Goal: Transaction & Acquisition: Purchase product/service

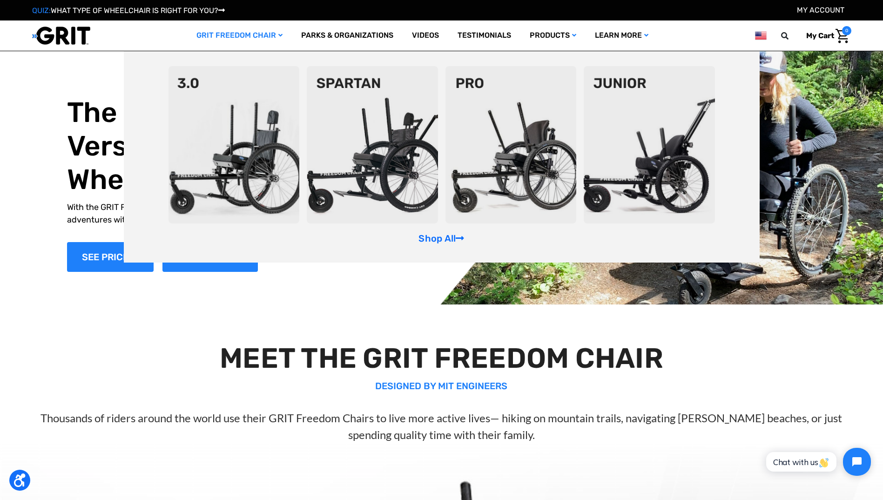
click at [194, 183] on img at bounding box center [234, 144] width 131 height 157
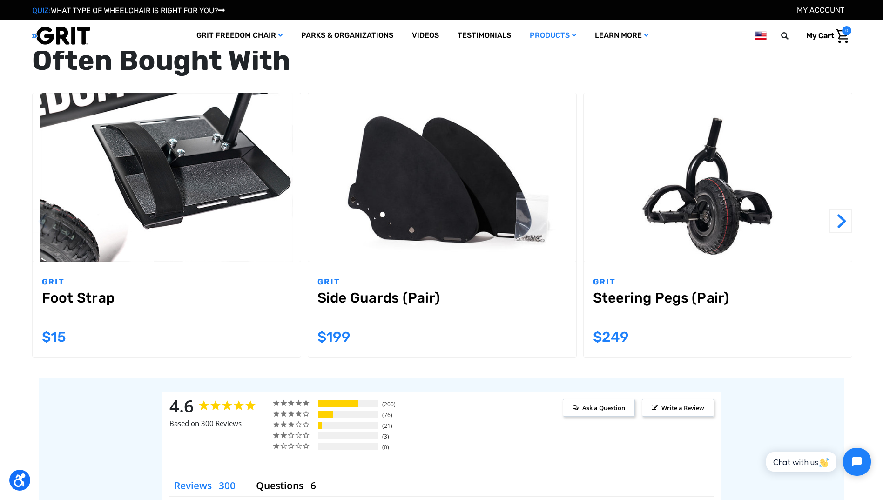
scroll to position [885, 0]
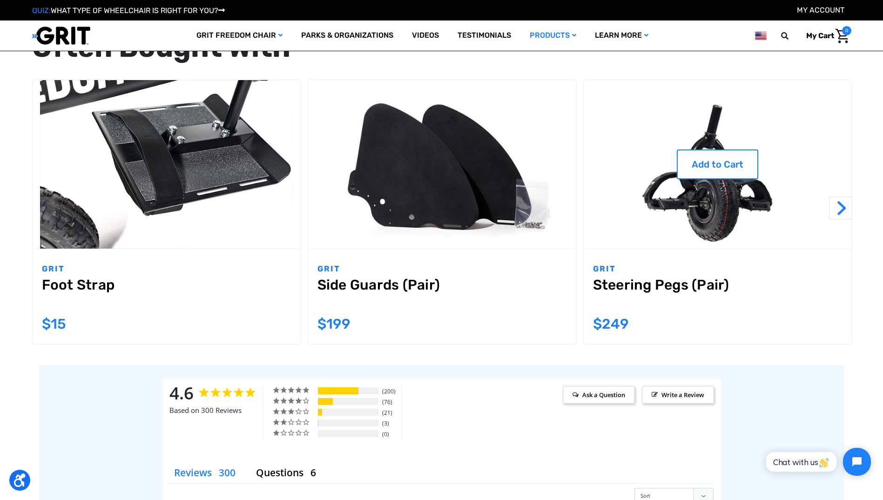
click at [718, 203] on img "Steering Pegs (Pair),$249.00\a" at bounding box center [718, 164] width 268 height 169
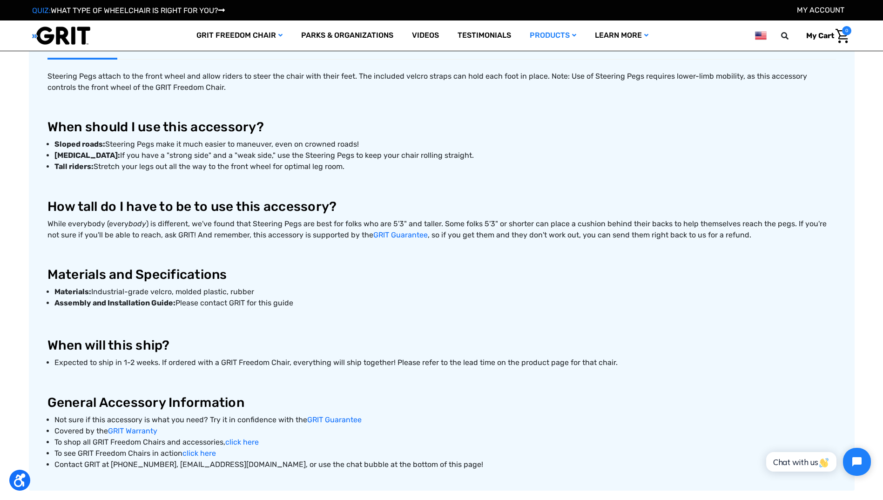
scroll to position [419, 0]
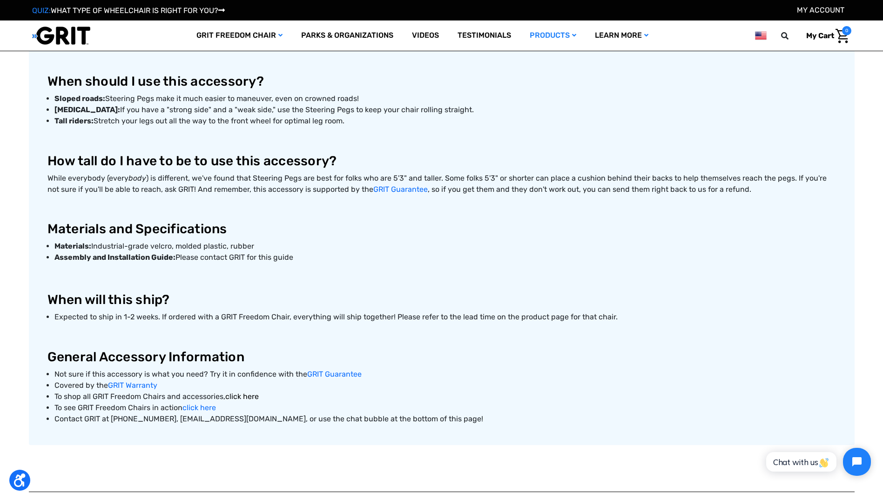
click at [237, 397] on link "click here" at bounding box center [242, 396] width 34 height 9
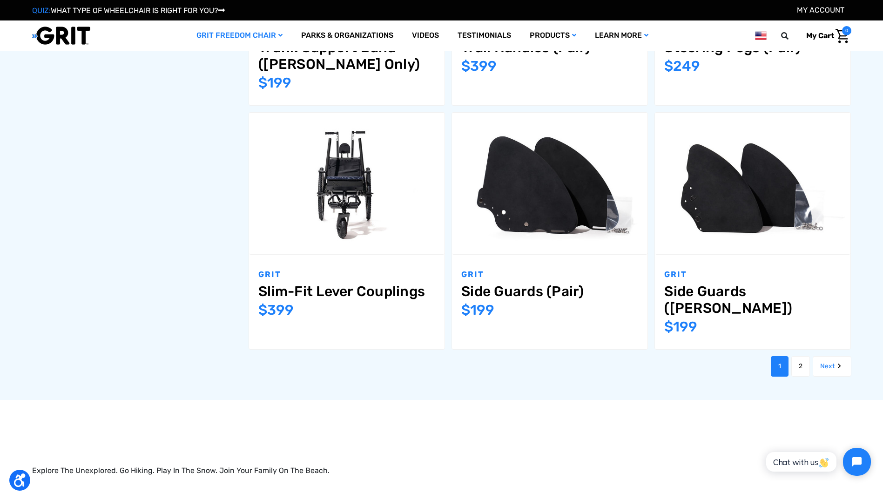
scroll to position [1118, 0]
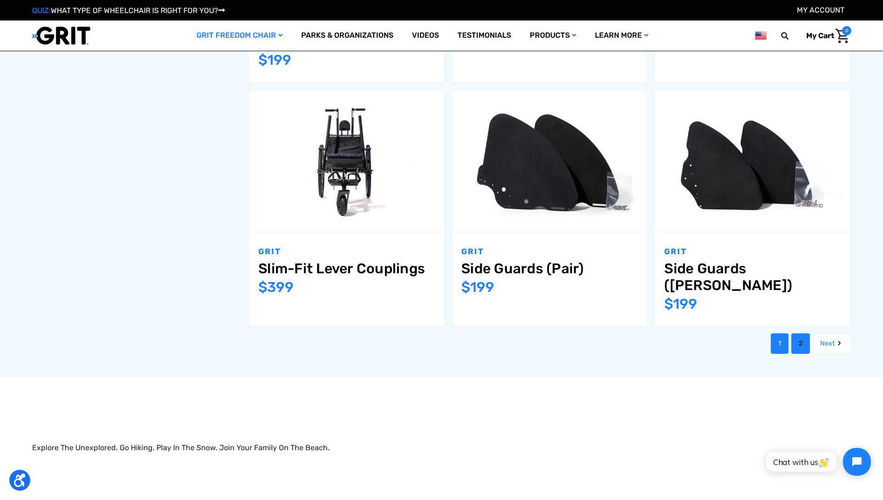
click at [799, 333] on link "2" at bounding box center [801, 343] width 19 height 20
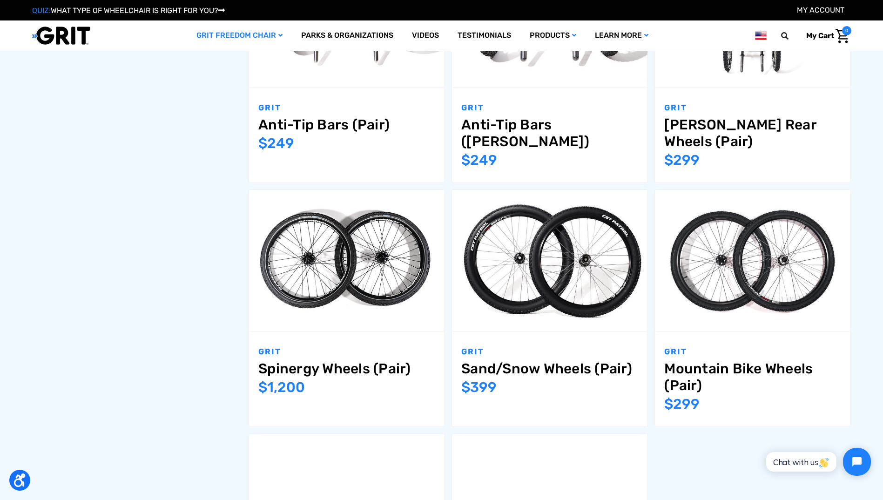
scroll to position [745, 0]
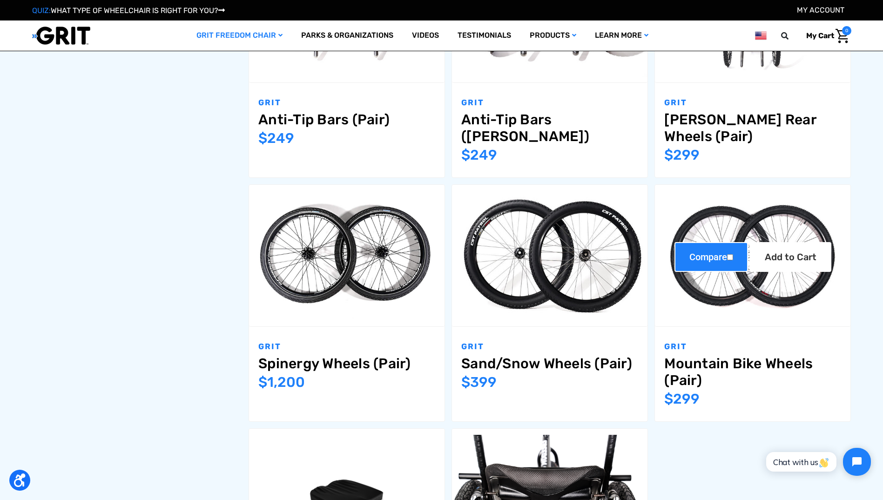
click at [736, 252] on label "Compare" at bounding box center [712, 257] width 74 height 30
click at [733, 254] on input "Compare" at bounding box center [730, 257] width 6 height 6
checkbox input "true"
click at [724, 294] on img "Mountain Bike Wheels (Pair),$299.00\a" at bounding box center [753, 255] width 196 height 130
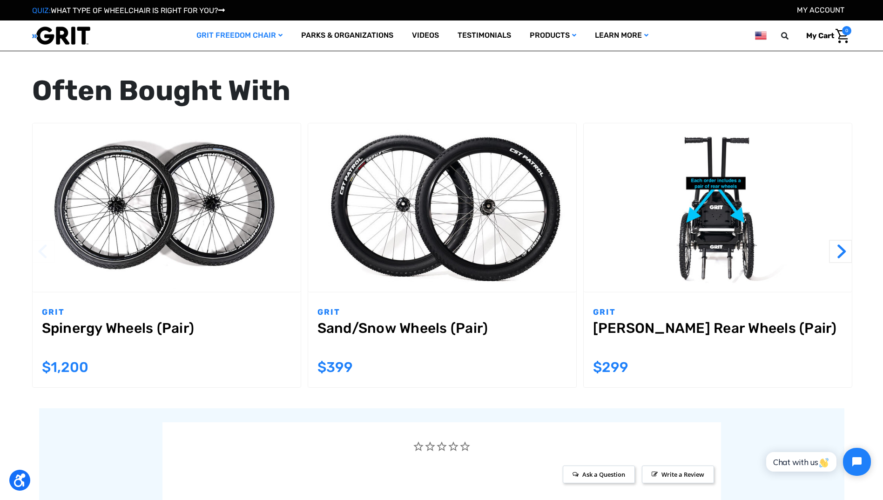
scroll to position [698, 0]
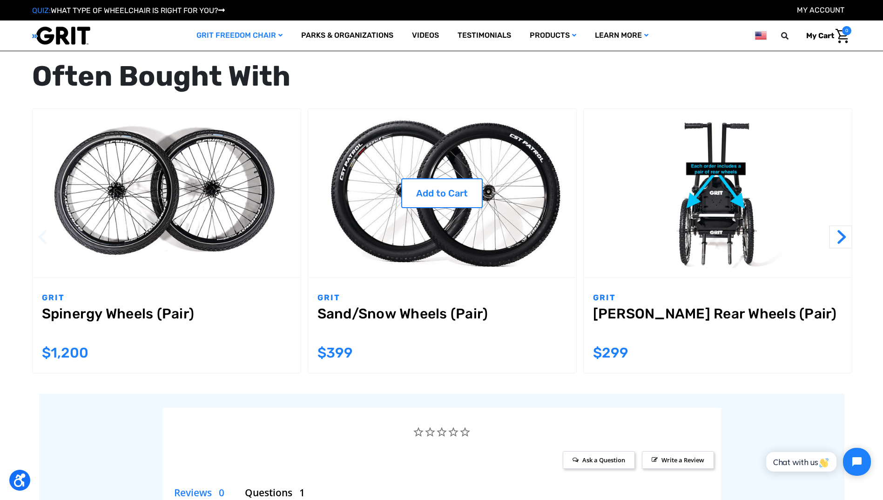
click at [447, 147] on img "Sand/Snow Wheels (Pair),$399.00\a" at bounding box center [442, 193] width 268 height 169
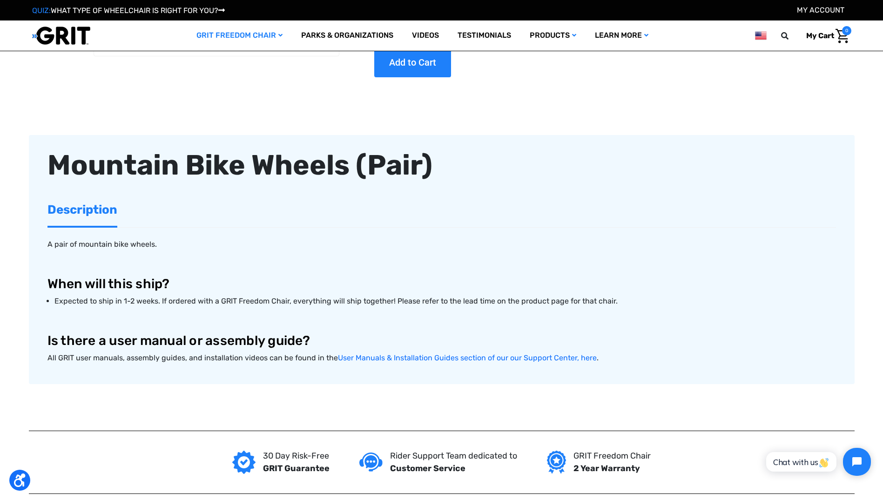
scroll to position [233, 0]
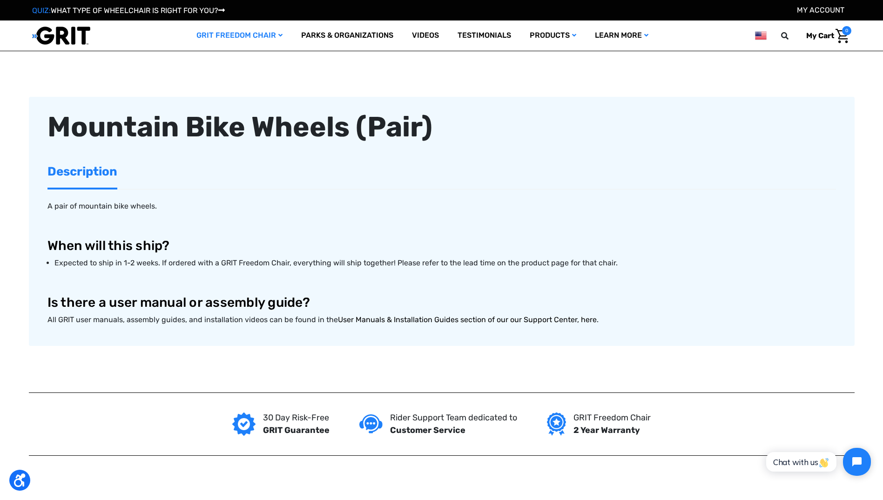
click at [413, 319] on link "User Manuals & Installation Guides section of our our Support Center, here" at bounding box center [467, 319] width 259 height 9
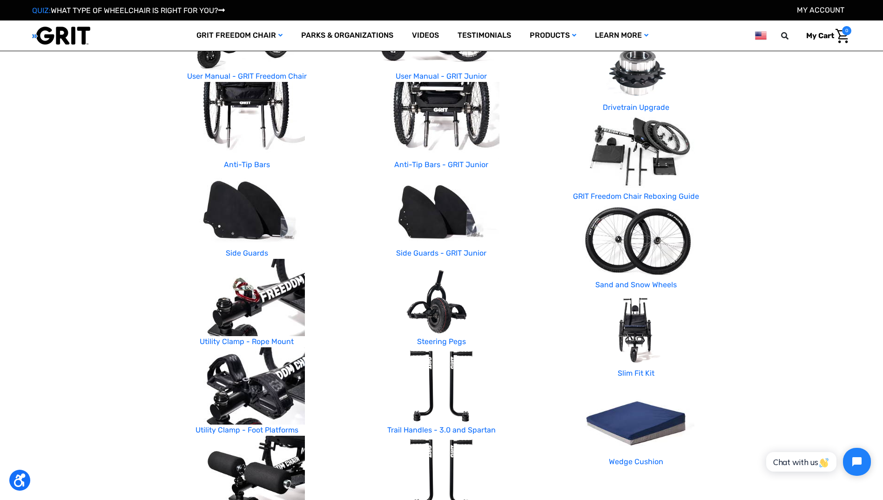
scroll to position [186, 0]
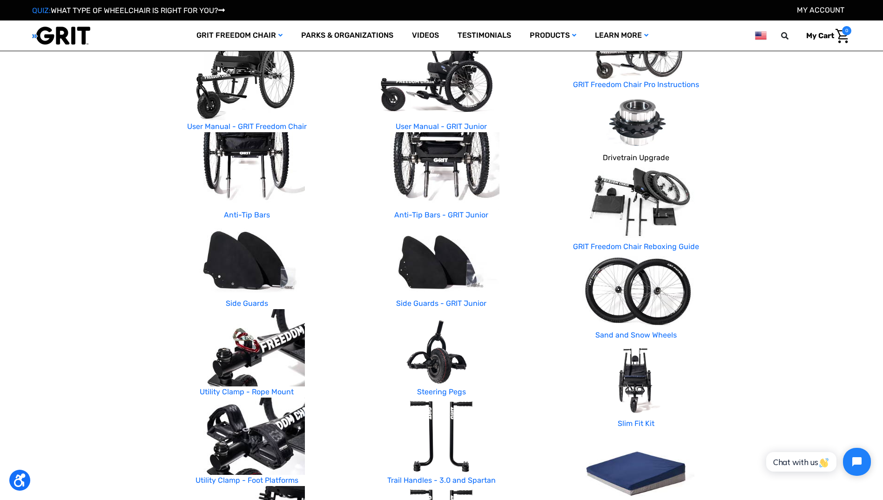
click at [627, 159] on link "Drivetrain Upgrade" at bounding box center [636, 157] width 67 height 9
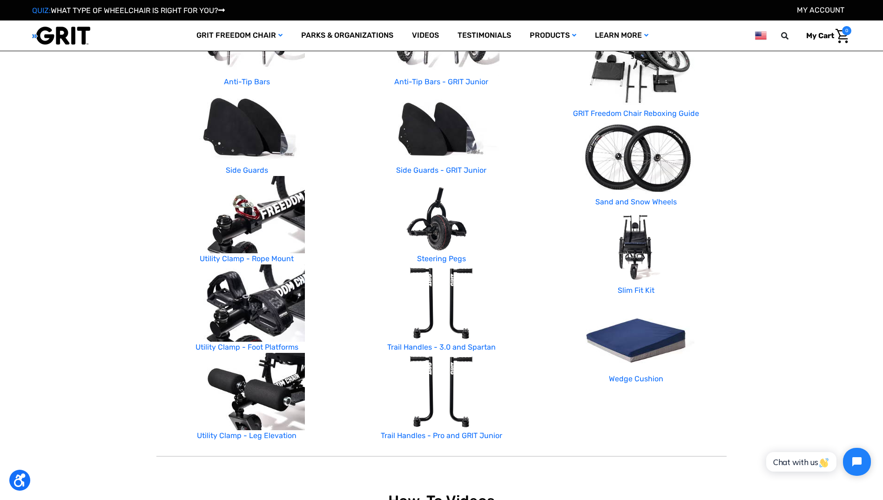
scroll to position [331, 0]
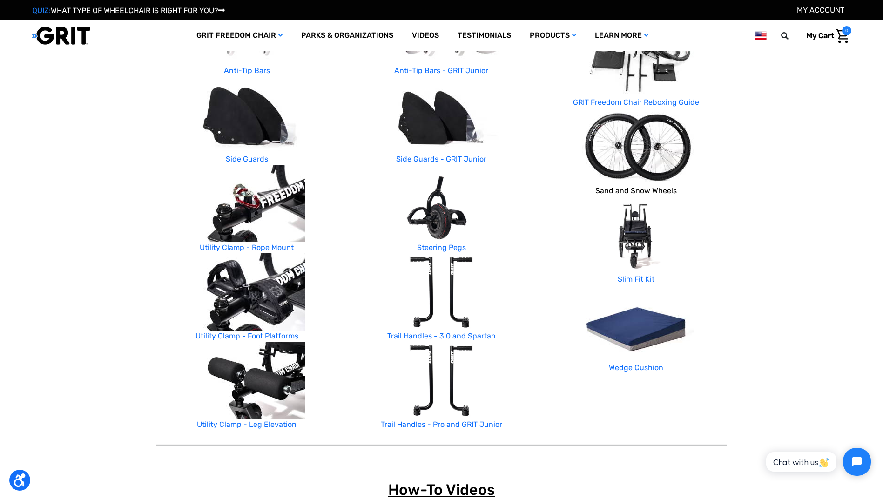
click at [632, 190] on link "Sand and Snow Wheels" at bounding box center [636, 190] width 81 height 9
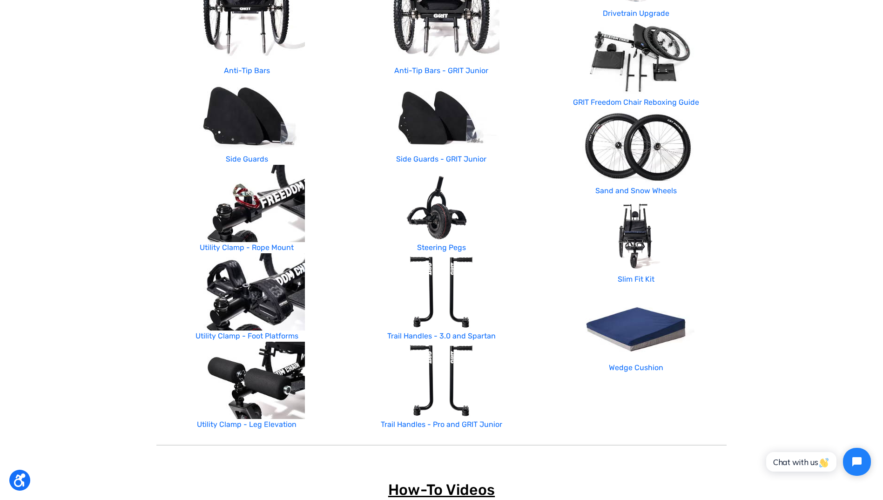
click at [258, 116] on img at bounding box center [247, 114] width 116 height 77
click at [244, 158] on link "Side Guards" at bounding box center [247, 159] width 42 height 9
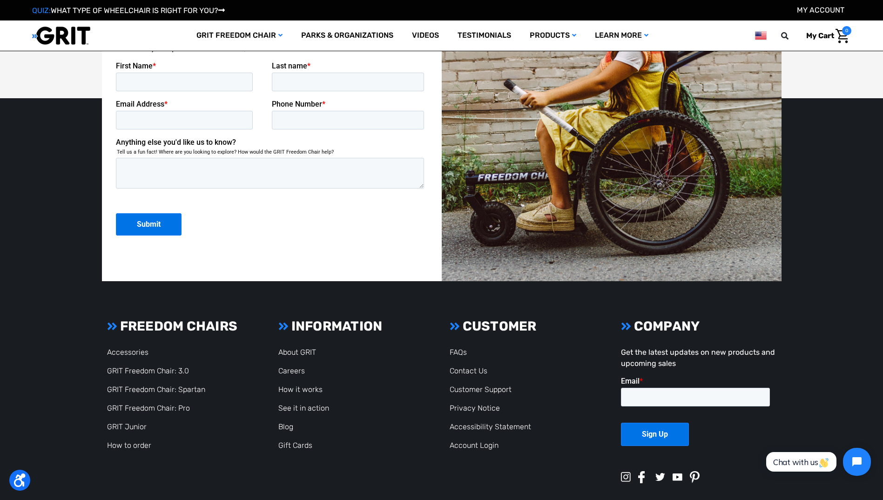
scroll to position [2481, 0]
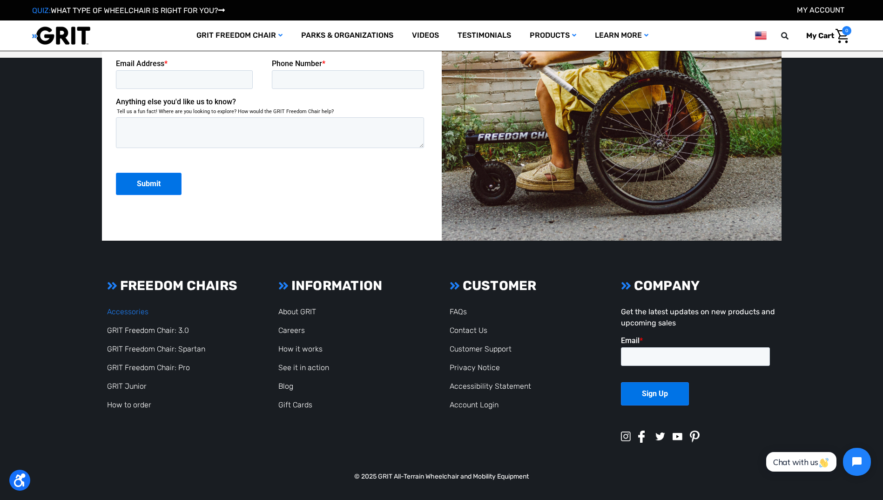
click at [136, 313] on link "Accessories" at bounding box center [127, 311] width 41 height 9
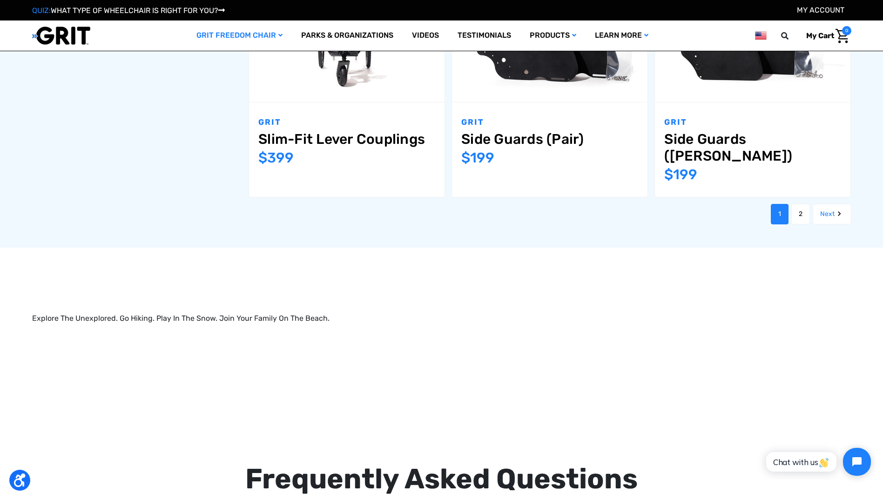
scroll to position [1118, 0]
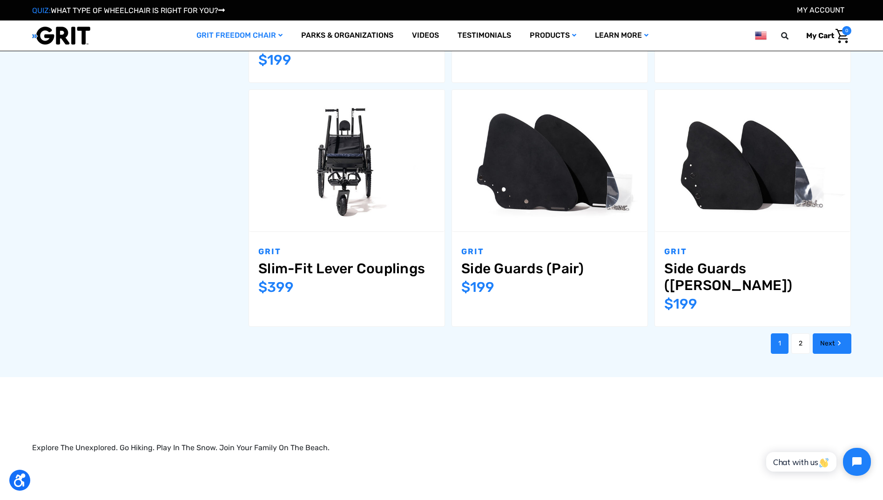
click at [834, 333] on link "Next" at bounding box center [832, 343] width 39 height 20
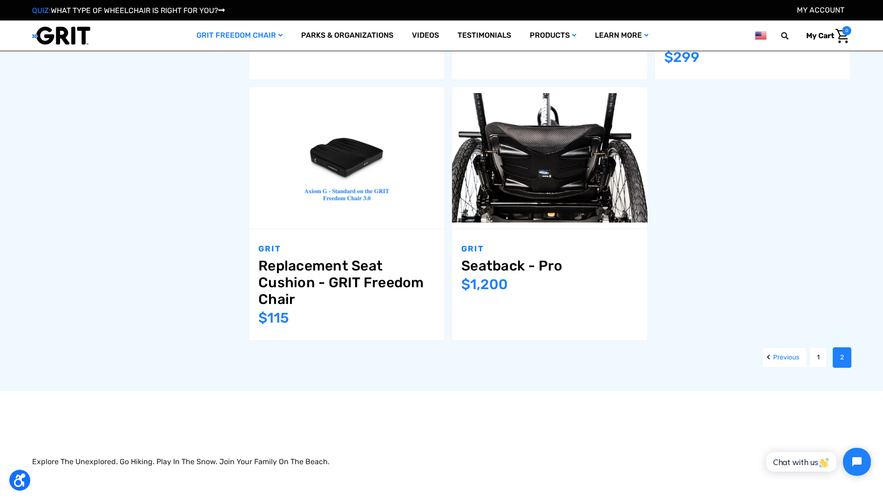
scroll to position [1164, 0]
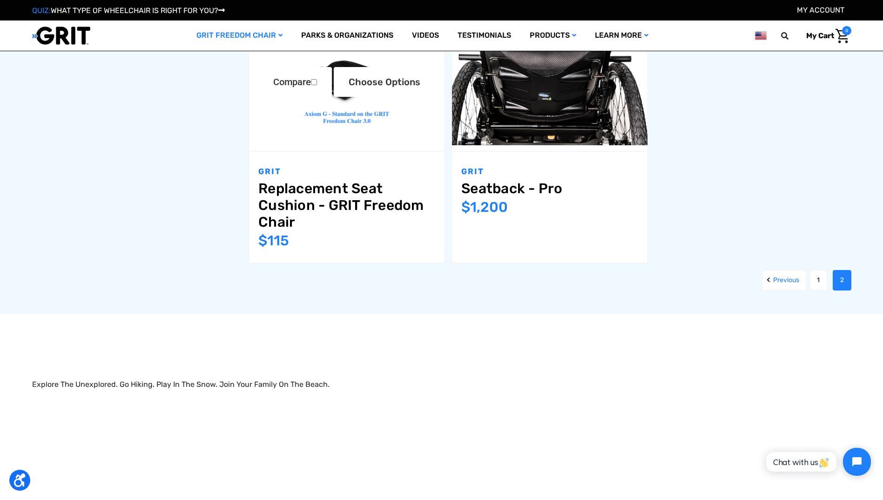
click at [338, 124] on img "Replacement Seat Cushion - GRIT Freedom Chair,$115.00\a" at bounding box center [347, 81] width 196 height 142
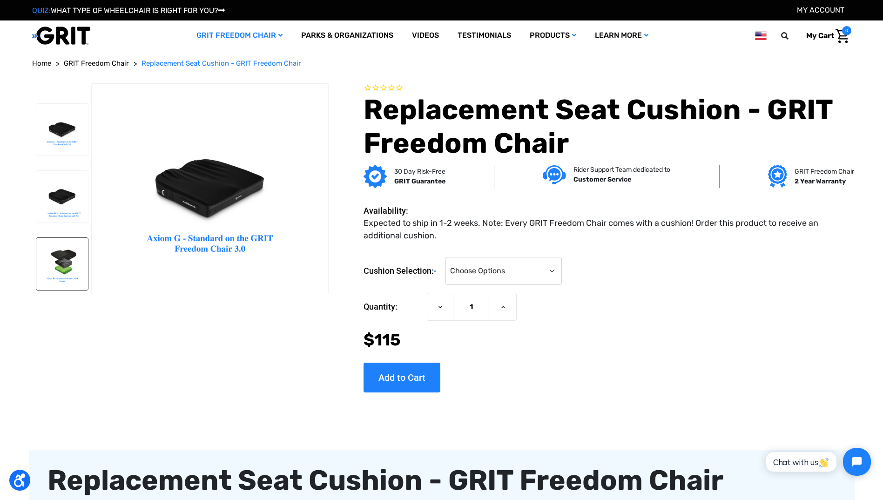
click at [60, 264] on img at bounding box center [62, 264] width 52 height 52
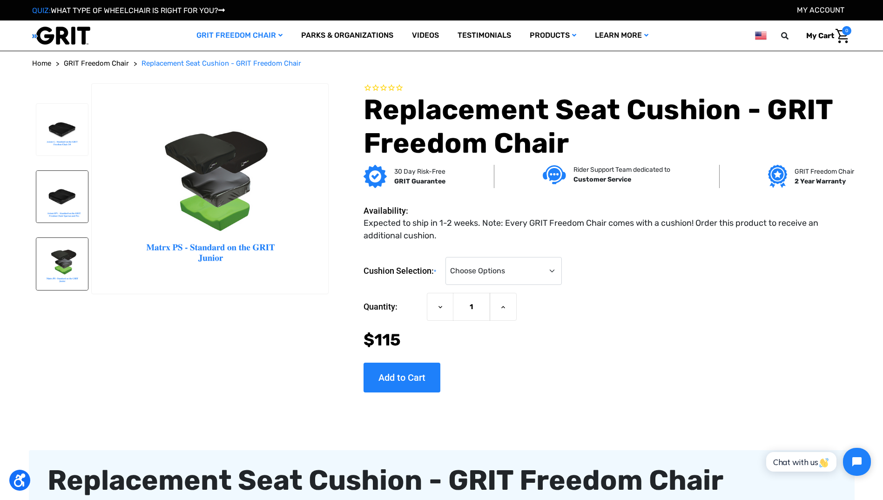
click at [72, 185] on img at bounding box center [62, 197] width 52 height 52
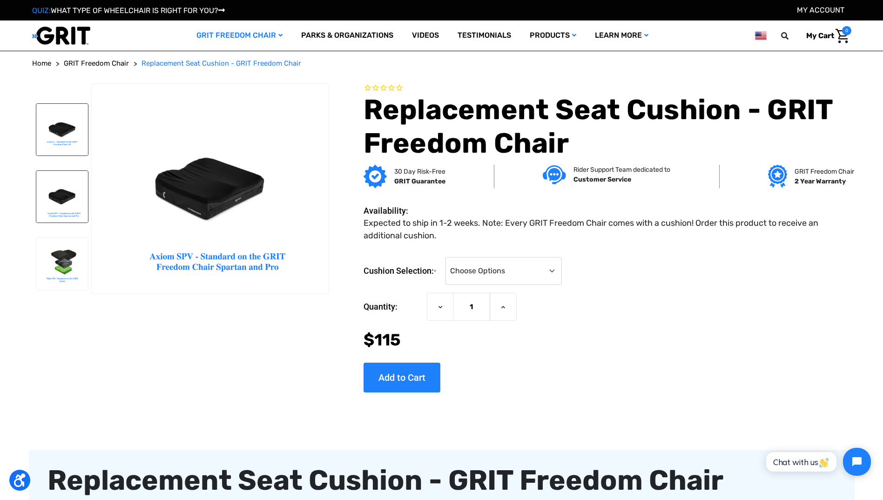
click at [59, 130] on img at bounding box center [62, 130] width 52 height 52
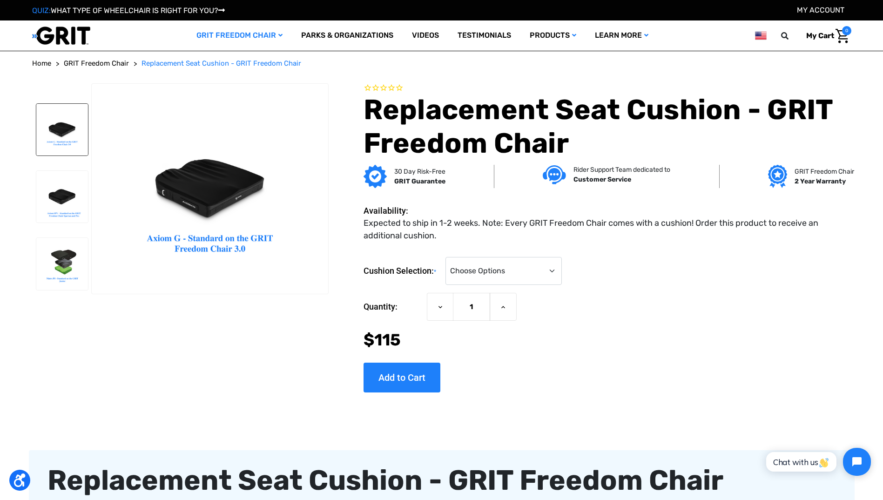
click at [60, 126] on img at bounding box center [62, 130] width 52 height 52
click at [65, 192] on img at bounding box center [62, 197] width 52 height 52
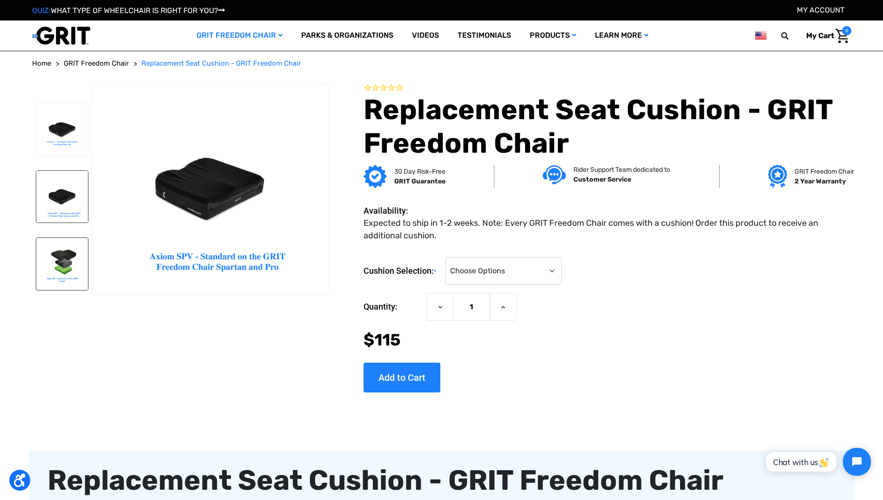
click at [61, 260] on img at bounding box center [62, 264] width 52 height 52
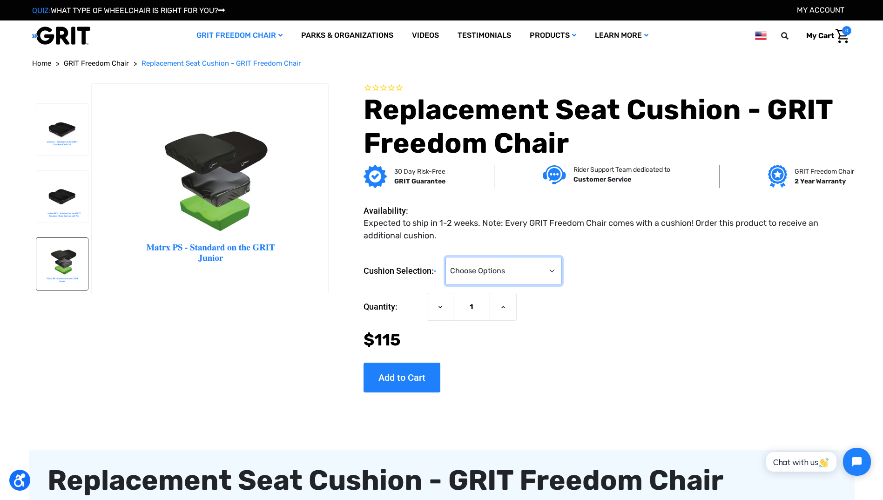
click at [552, 271] on select "Choose Options GRIT Junior Cushion (Matrx PS) (+$185) 16" GRIT Freedom Chair 3.…" at bounding box center [504, 271] width 116 height 28
click at [448, 257] on select "Choose Options GRIT Junior Cushion (Matrx PS) (+$185) 16" GRIT Freedom Chair 3.…" at bounding box center [504, 271] width 116 height 28
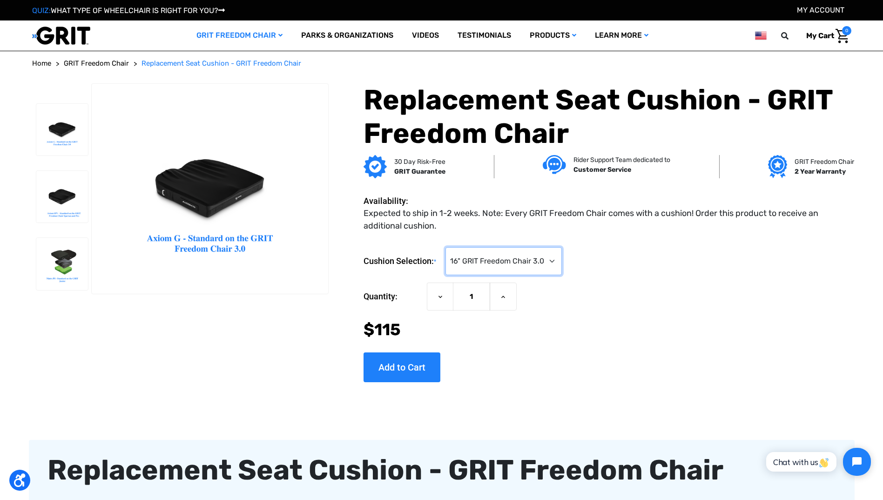
click at [547, 264] on select "Choose Options GRIT Junior Cushion (Matrx PS) (+$185) 16" GRIT Freedom Chair 3.…" at bounding box center [504, 261] width 116 height 28
click at [448, 247] on select "Choose Options GRIT Junior Cushion (Matrx PS) (+$185) 16" GRIT Freedom Chair 3.…" at bounding box center [504, 261] width 116 height 28
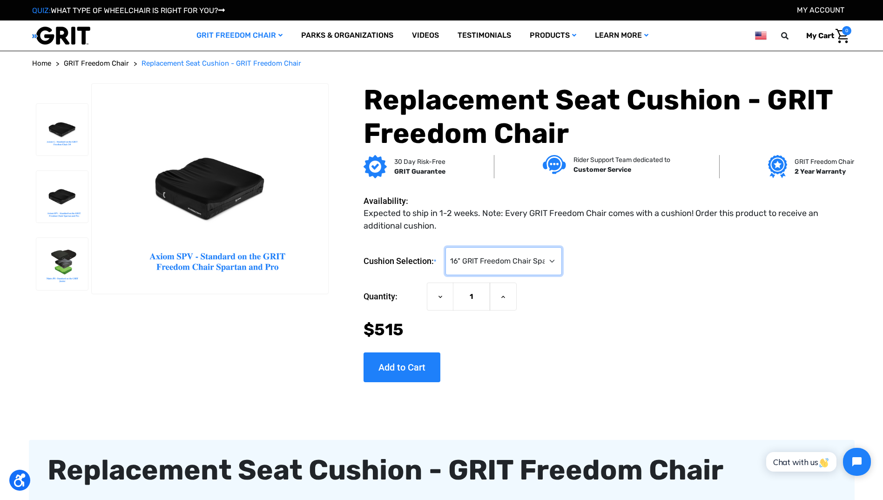
click at [488, 259] on select "Choose Options GRIT Junior Cushion (Matrx PS) (+$185) 16" GRIT Freedom Chair 3.…" at bounding box center [504, 261] width 116 height 28
select select "1191"
click at [448, 247] on select "Choose Options GRIT Junior Cushion (Matrx PS) (+$185) 16" GRIT Freedom Chair 3.…" at bounding box center [504, 261] width 116 height 28
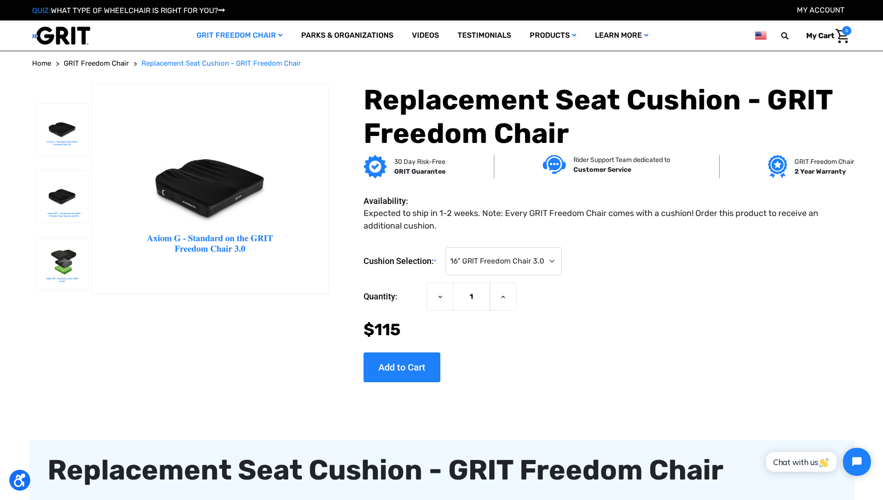
click at [110, 64] on span "GRIT Freedom Chair" at bounding box center [96, 63] width 65 height 8
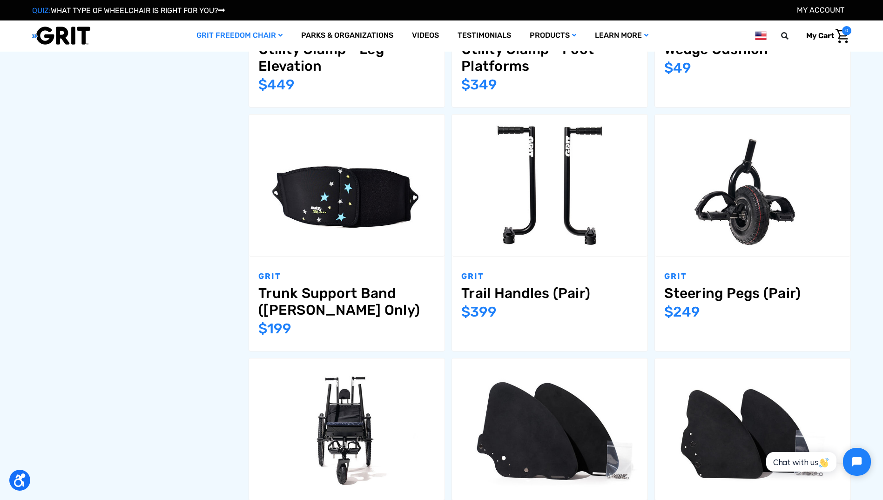
scroll to position [885, 0]
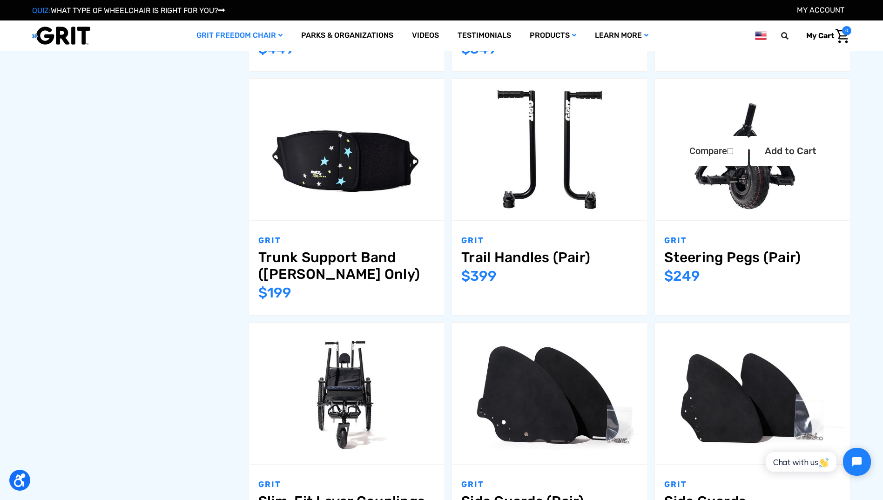
click at [718, 253] on link "Steering Pegs (Pair)" at bounding box center [752, 257] width 177 height 17
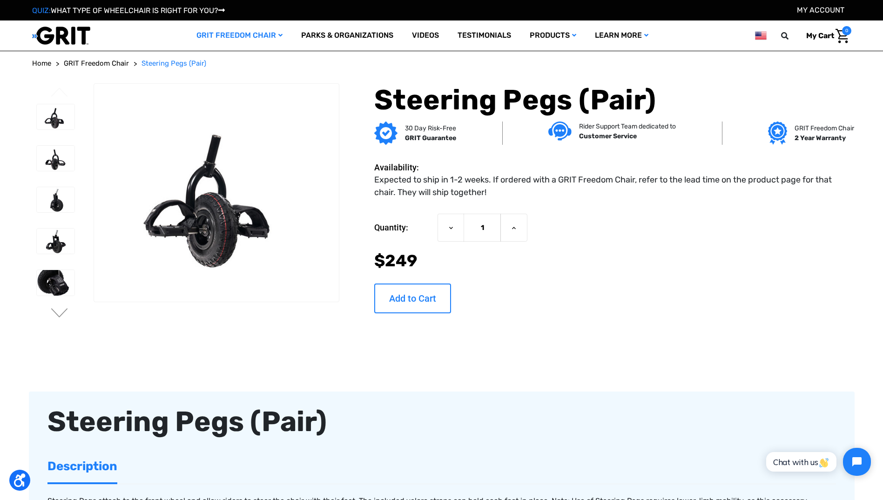
click at [419, 299] on input "Add to Cart" at bounding box center [412, 299] width 77 height 30
type input "Add to Cart"
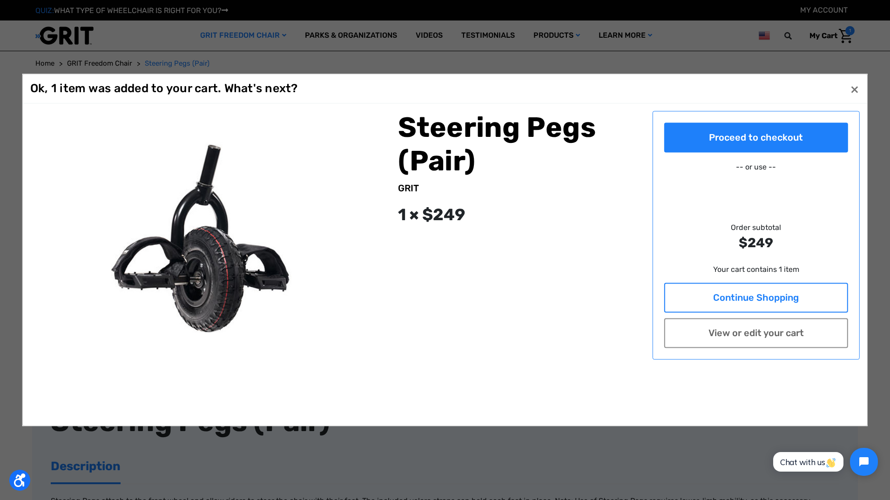
click at [730, 297] on link "Continue Shopping" at bounding box center [756, 298] width 184 height 30
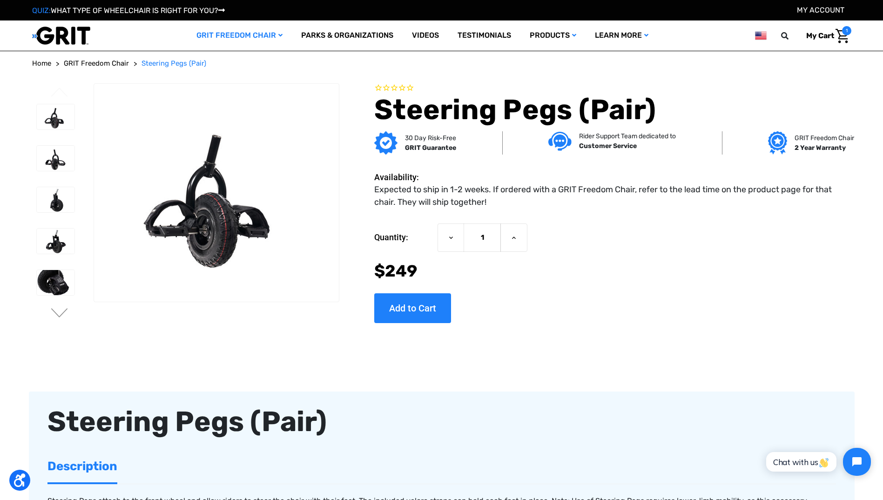
click at [104, 66] on span "GRIT Freedom Chair" at bounding box center [96, 63] width 65 height 8
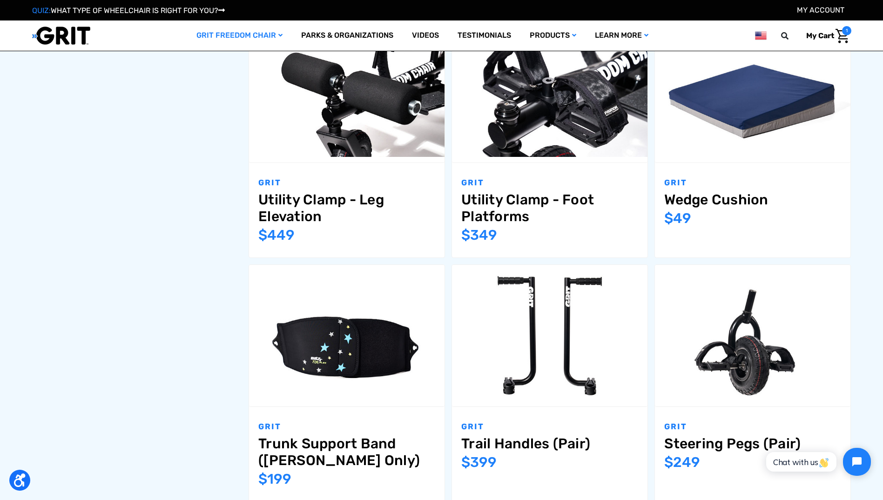
scroll to position [1118, 0]
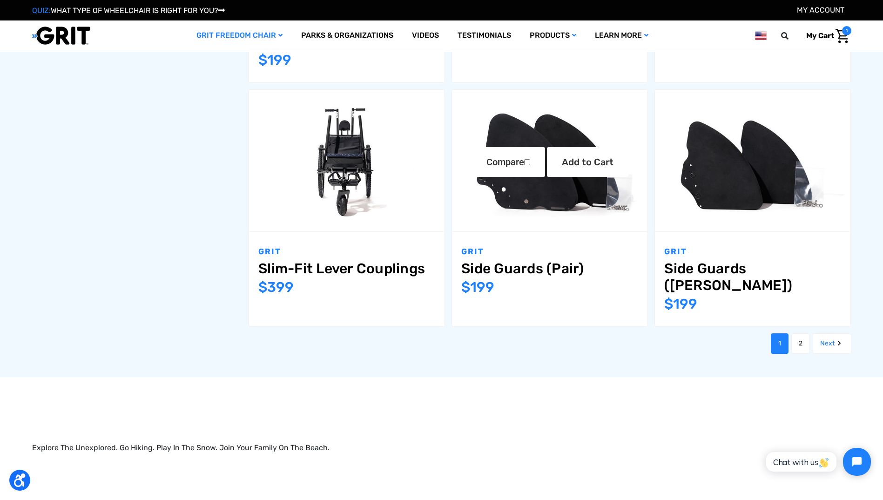
click at [528, 177] on img "Side Guards (Pair),$199.00\a" at bounding box center [550, 160] width 196 height 130
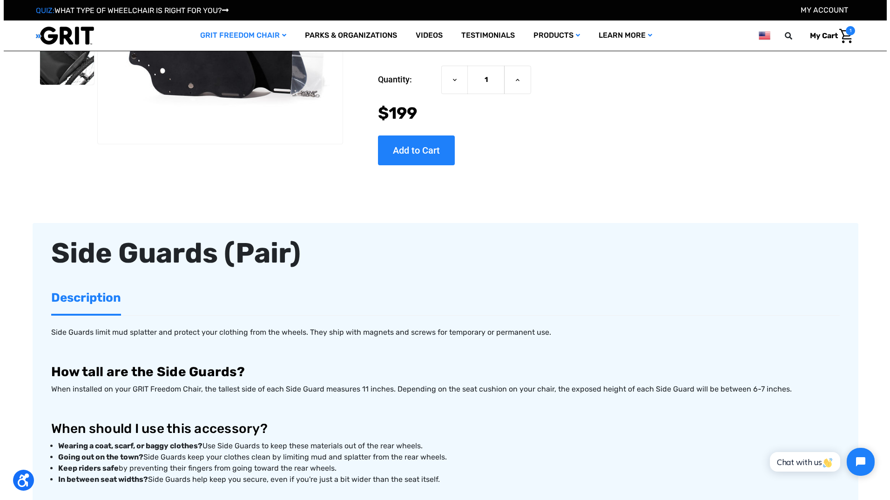
scroll to position [140, 0]
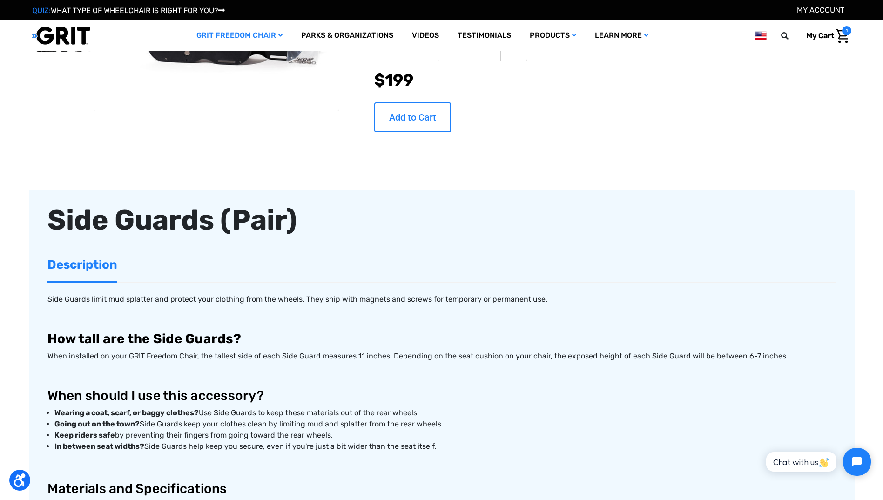
click at [413, 122] on input "Add to Cart" at bounding box center [412, 117] width 77 height 30
type input "Add to Cart"
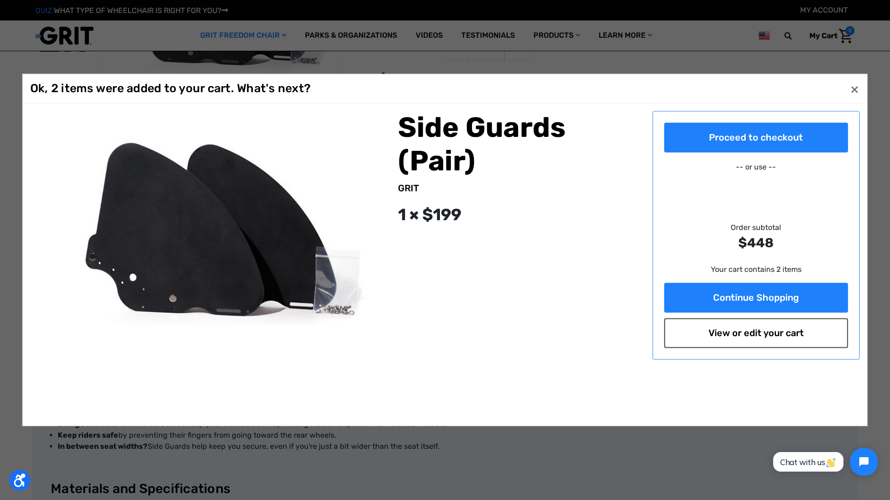
click at [758, 335] on link "View or edit your cart" at bounding box center [756, 333] width 184 height 30
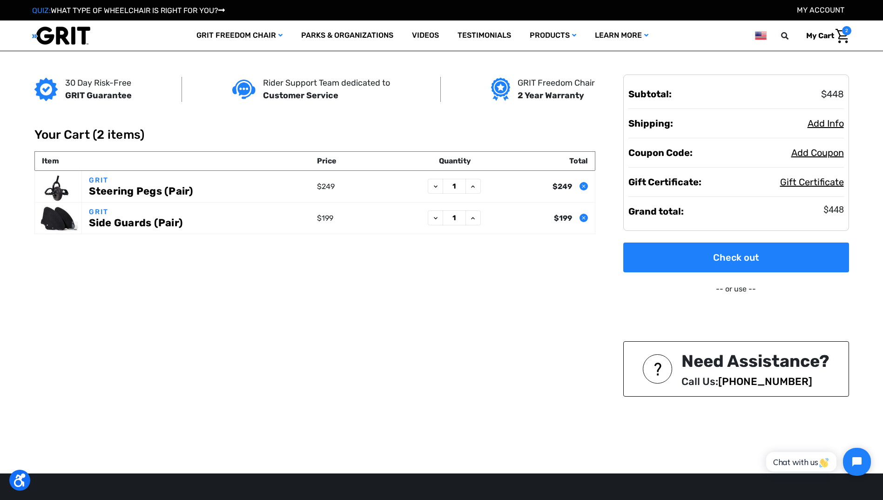
click at [810, 10] on link "My Account" at bounding box center [820, 10] width 47 height 9
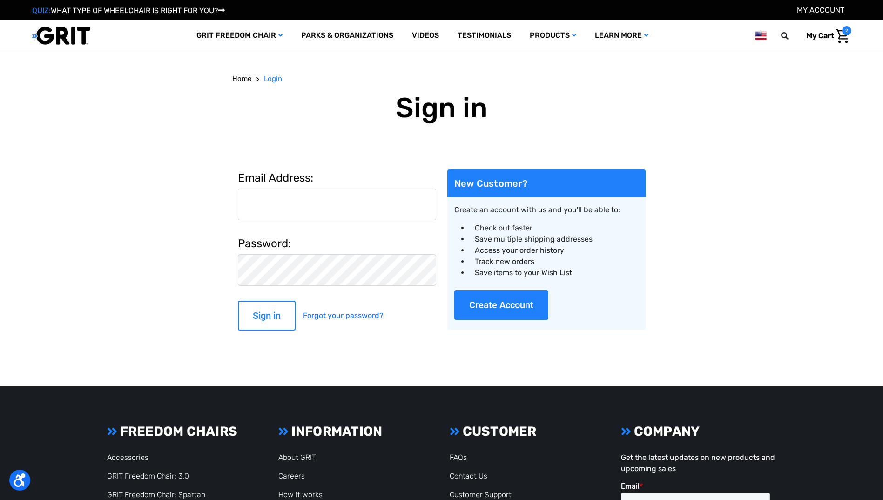
type input "[EMAIL_ADDRESS][DOMAIN_NAME]"
click at [262, 317] on input "Sign in" at bounding box center [267, 316] width 58 height 30
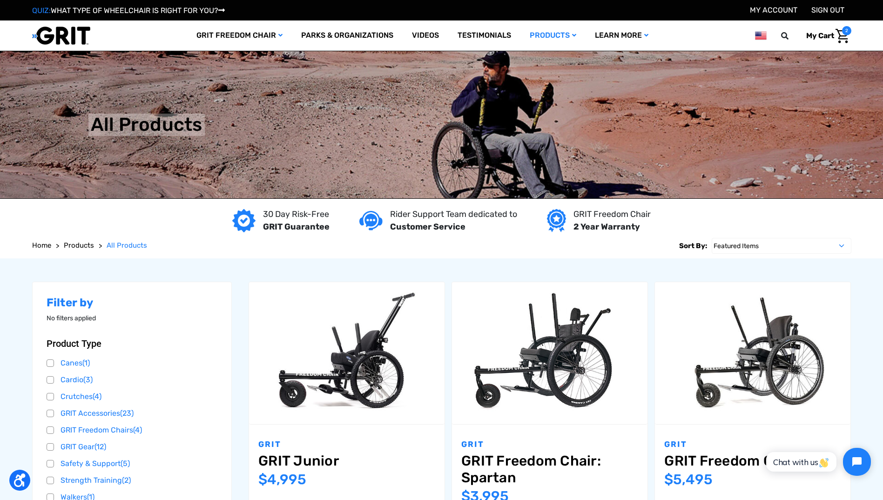
click at [826, 34] on span "My Cart" at bounding box center [821, 35] width 28 height 9
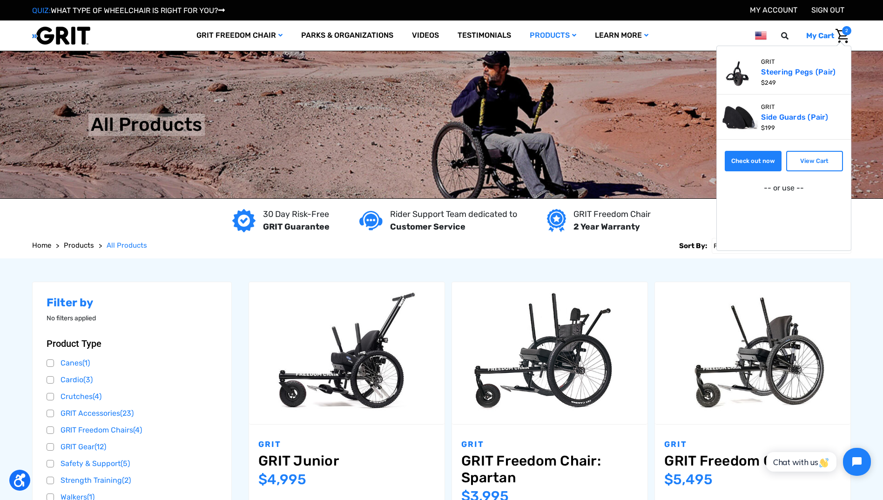
click at [743, 163] on link "Check out now" at bounding box center [753, 161] width 57 height 20
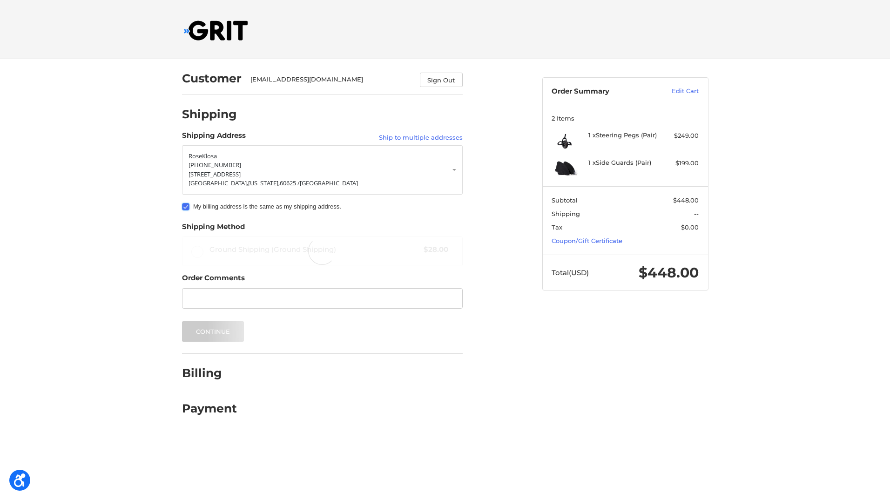
radio input "true"
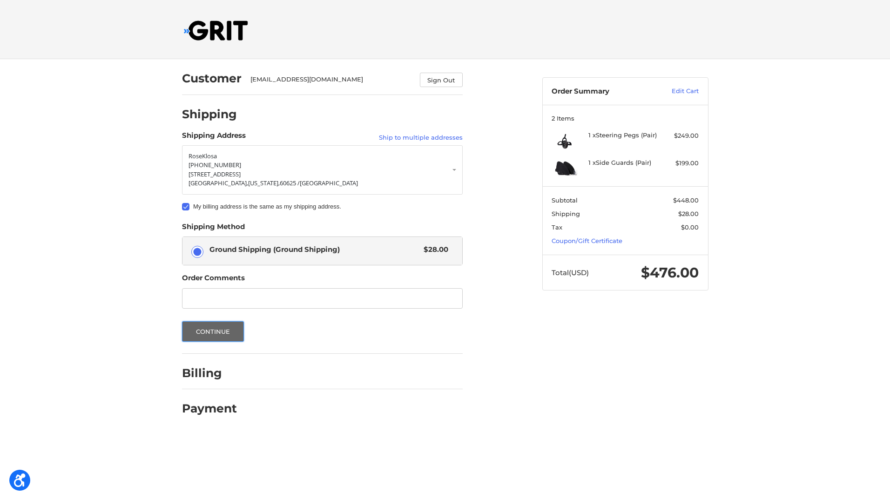
click at [220, 330] on button "Continue" at bounding box center [213, 331] width 62 height 20
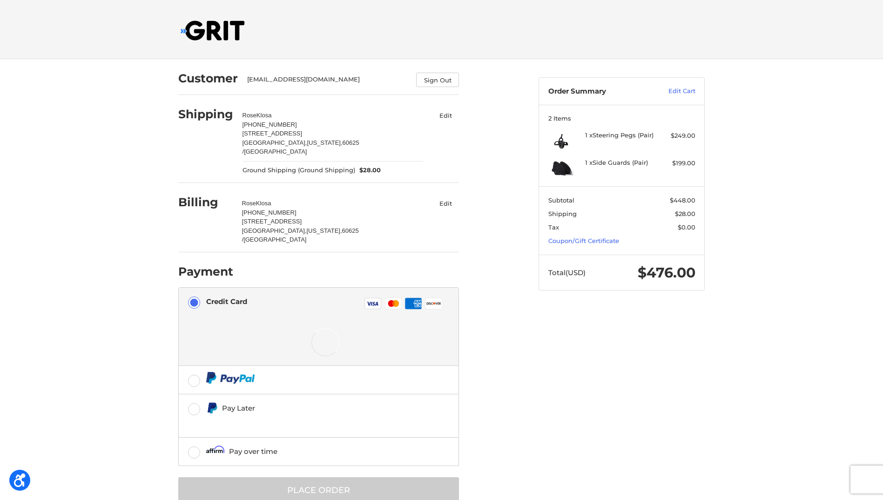
scroll to position [5, 0]
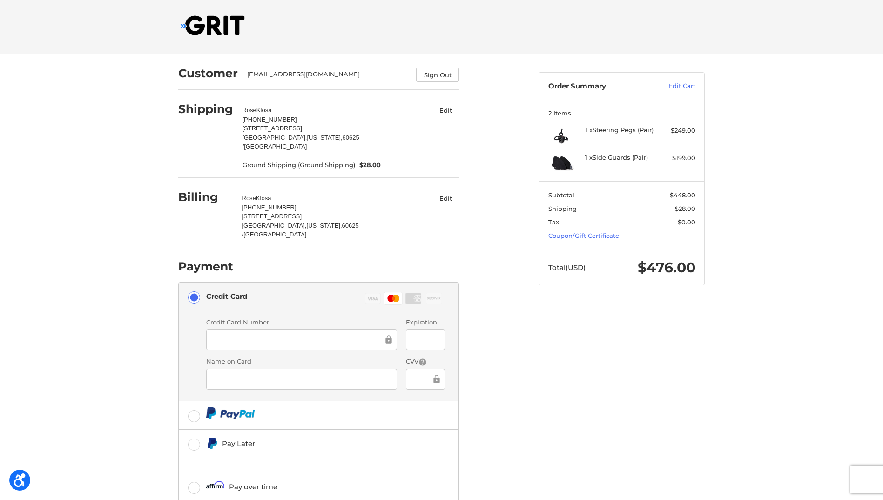
click at [98, 347] on div "Customer rklosa@wiskservices.com Sign Out Shipping Rose Klosa +17737209099 2923…" at bounding box center [441, 306] width 883 height 505
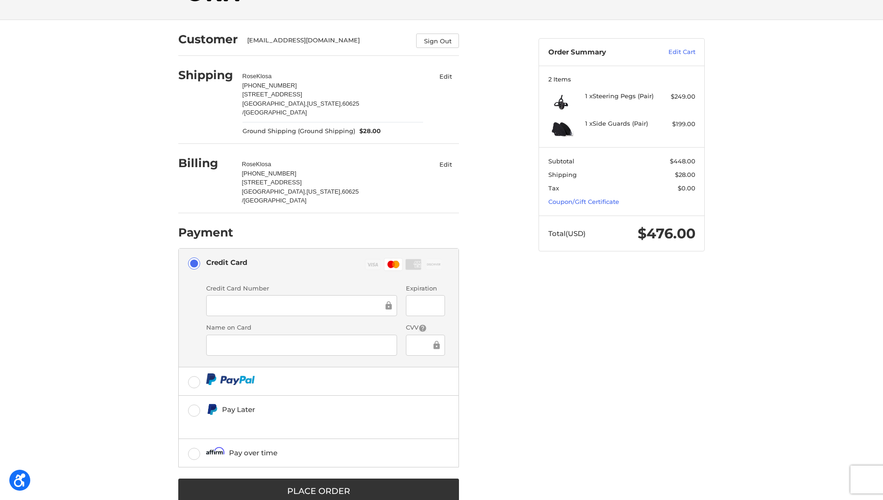
scroll to position [46, 0]
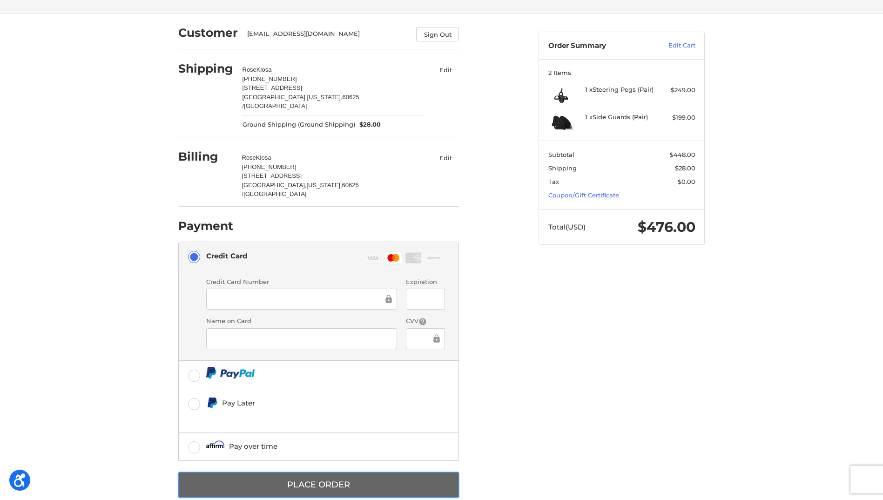
click at [307, 472] on button "Place Order" at bounding box center [318, 485] width 281 height 26
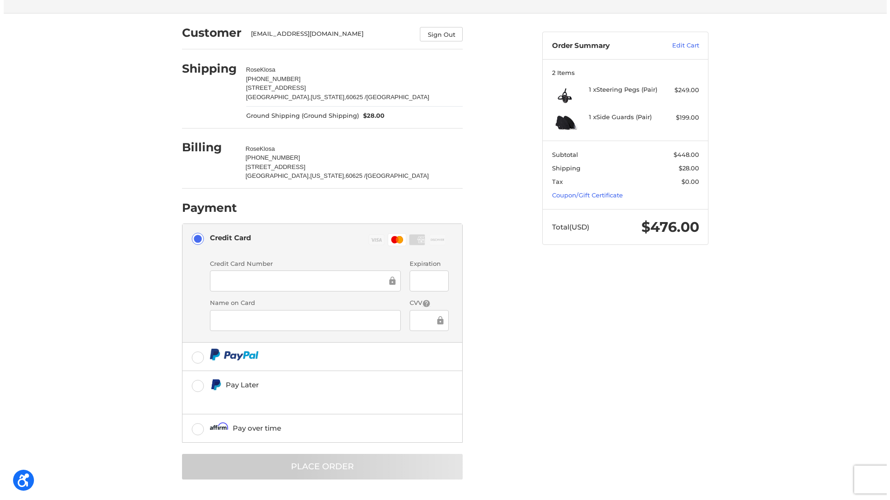
scroll to position [0, 0]
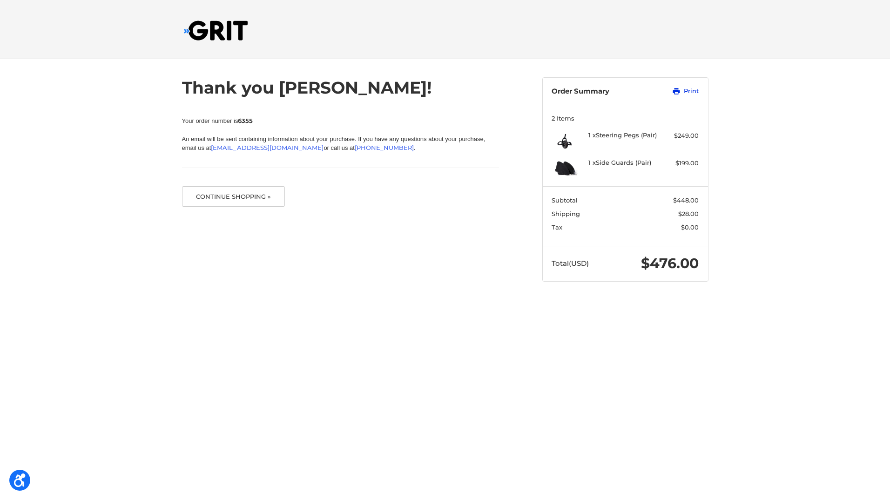
click at [692, 91] on link "Print" at bounding box center [675, 91] width 47 height 9
